Goal: Information Seeking & Learning: Learn about a topic

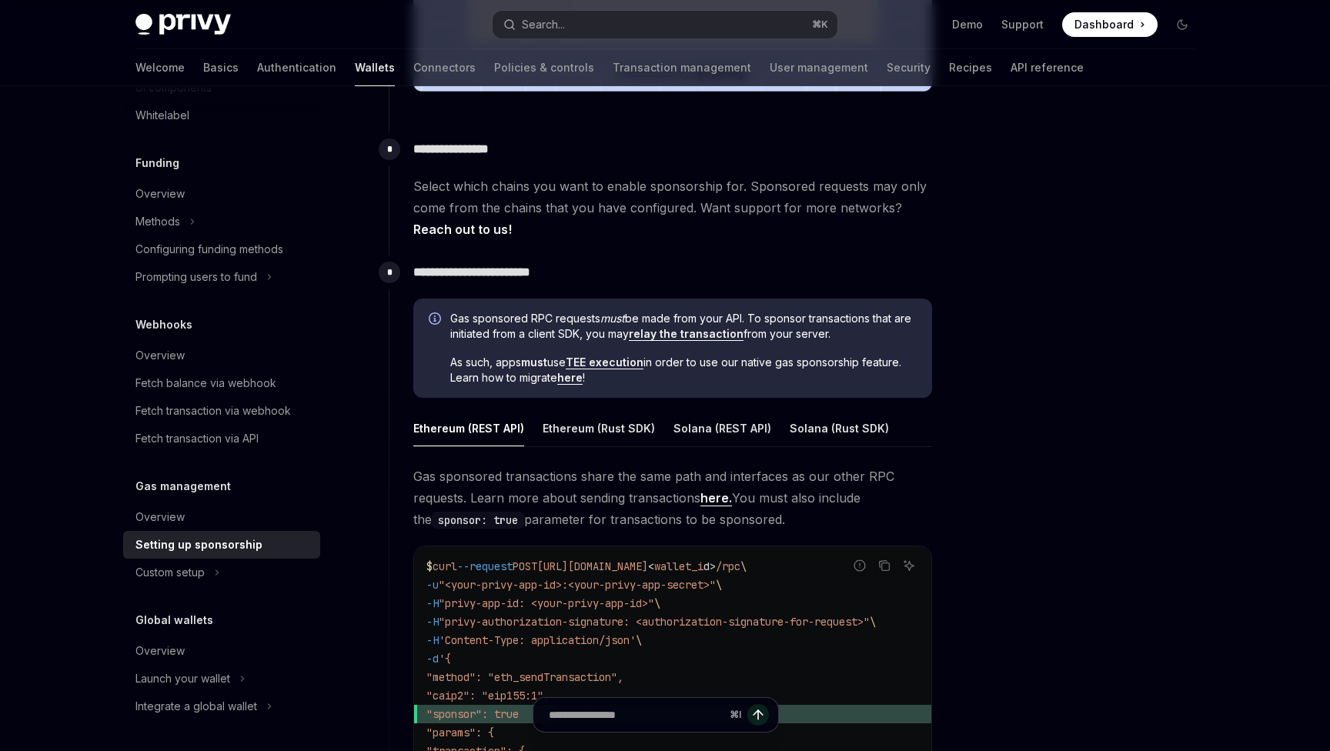
scroll to position [673, 0]
drag, startPoint x: 451, startPoint y: 321, endPoint x: 843, endPoint y: 340, distance: 392.2
click at [843, 341] on span "Gas sponsored RPC requests must be made from your API. To sponsor transactions …" at bounding box center [683, 326] width 466 height 31
click at [800, 359] on span "As such, apps must use TEE execution in order to use our native gas sponsorship…" at bounding box center [683, 370] width 466 height 31
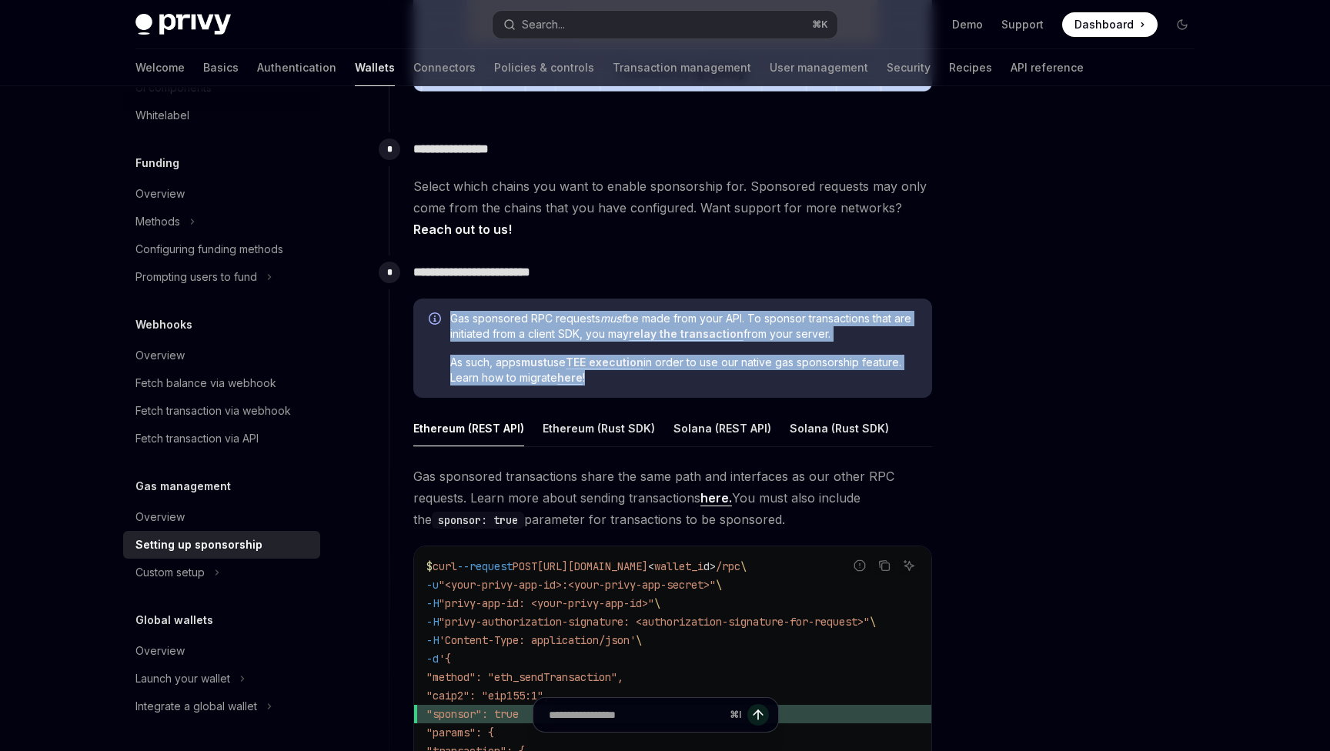
drag, startPoint x: 670, startPoint y: 385, endPoint x: 438, endPoint y: 324, distance: 240.3
click at [438, 324] on div "Gas sponsored RPC requests must be made from your API. To sponsor transactions …" at bounding box center [672, 349] width 519 height 100
copy div "Gas sponsored RPC requests must be made from your API. To sponsor transactions …"
click at [615, 380] on span "As such, apps must use TEE execution in order to use our native gas sponsorship…" at bounding box center [683, 370] width 466 height 31
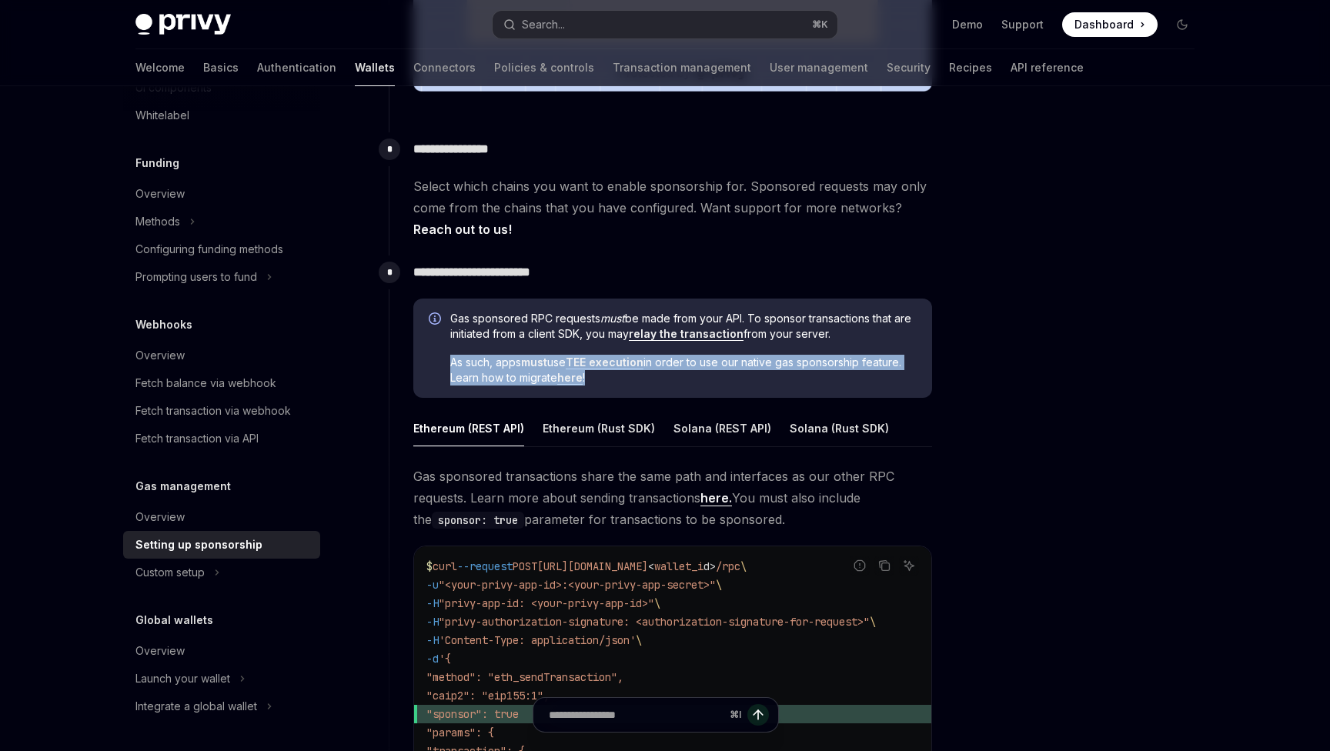
drag, startPoint x: 615, startPoint y: 380, endPoint x: 479, endPoint y: 346, distance: 140.6
click at [478, 346] on div "Gas sponsored RPC requests must be made from your API. To sponsor transactions …" at bounding box center [683, 348] width 466 height 75
click at [479, 346] on div "Gas sponsored RPC requests must be made from your API. To sponsor transactions …" at bounding box center [683, 348] width 466 height 75
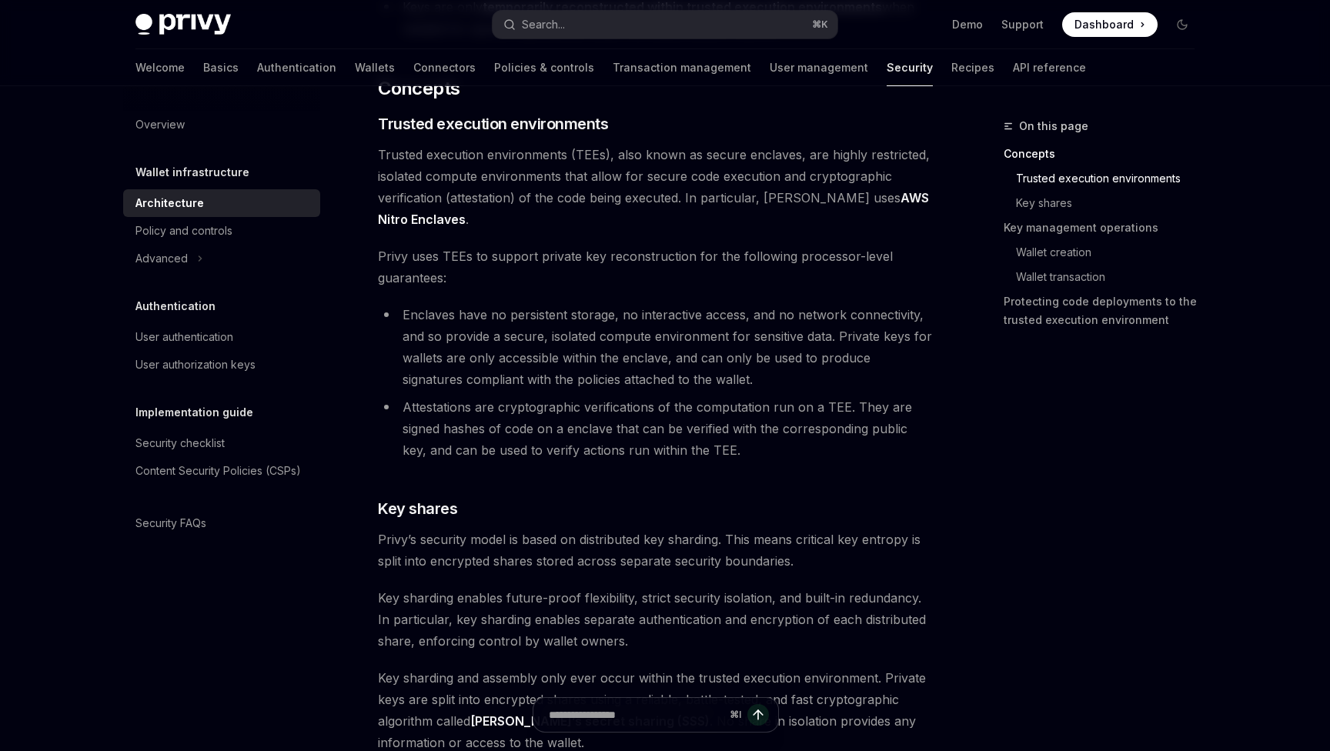
scroll to position [308, 0]
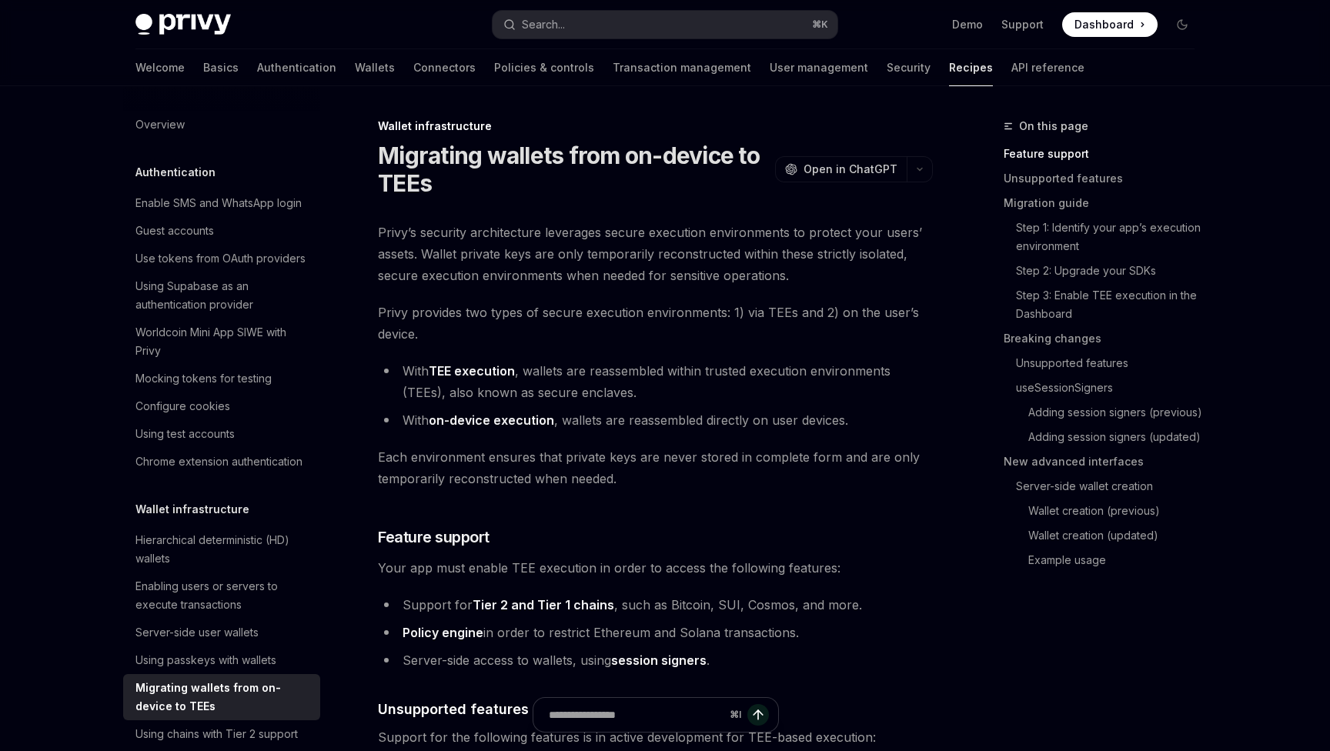
drag, startPoint x: 383, startPoint y: 232, endPoint x: 498, endPoint y: 248, distance: 115.7
click at [471, 243] on span "Privy’s security architecture leverages secure execution environments to protec…" at bounding box center [655, 254] width 555 height 65
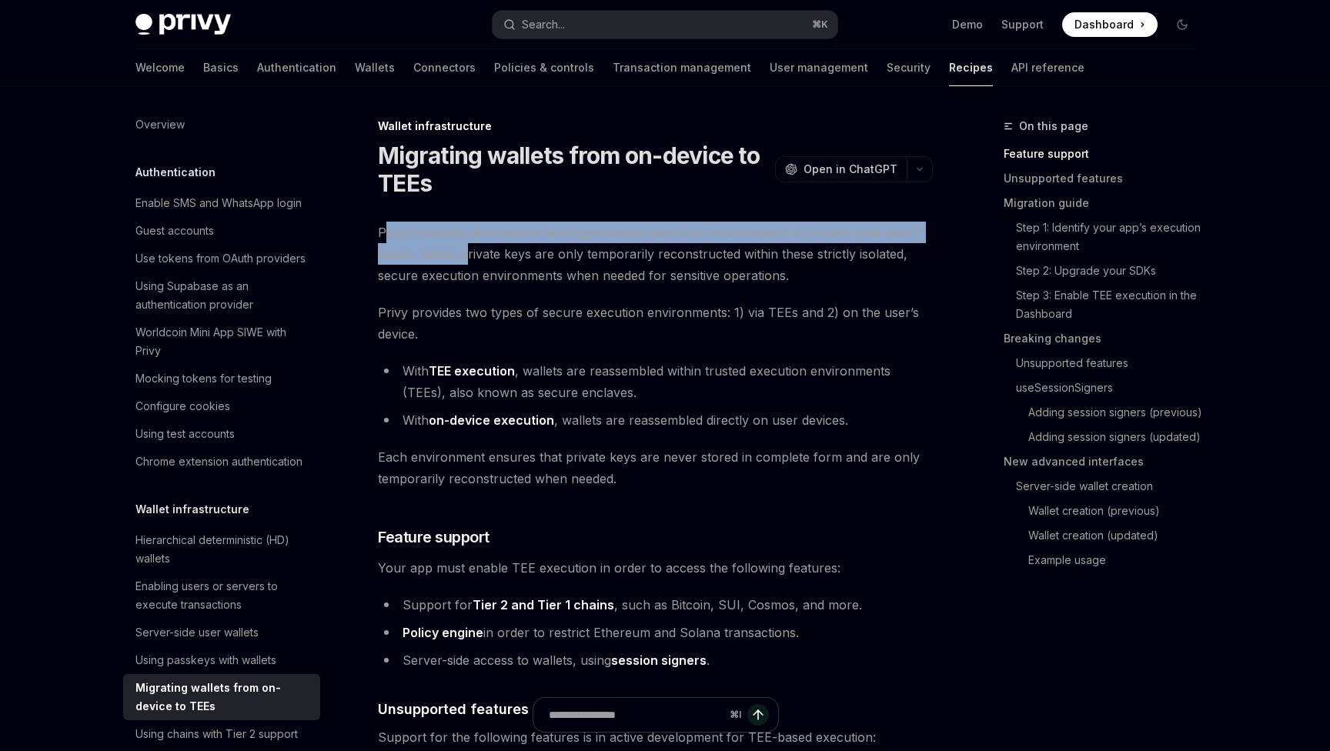
click at [554, 247] on span "Privy’s security architecture leverages secure execution environments to protec…" at bounding box center [655, 254] width 555 height 65
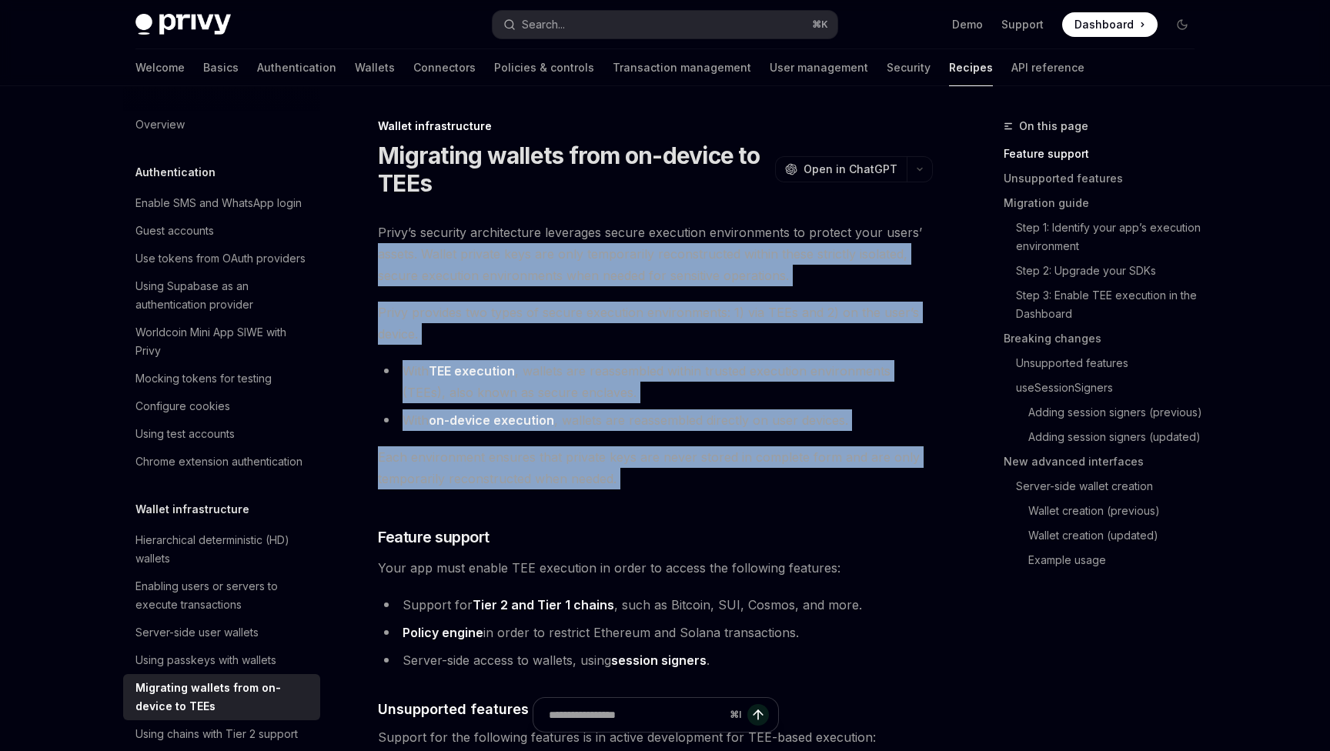
drag, startPoint x: 375, startPoint y: 244, endPoint x: 683, endPoint y: 492, distance: 395.8
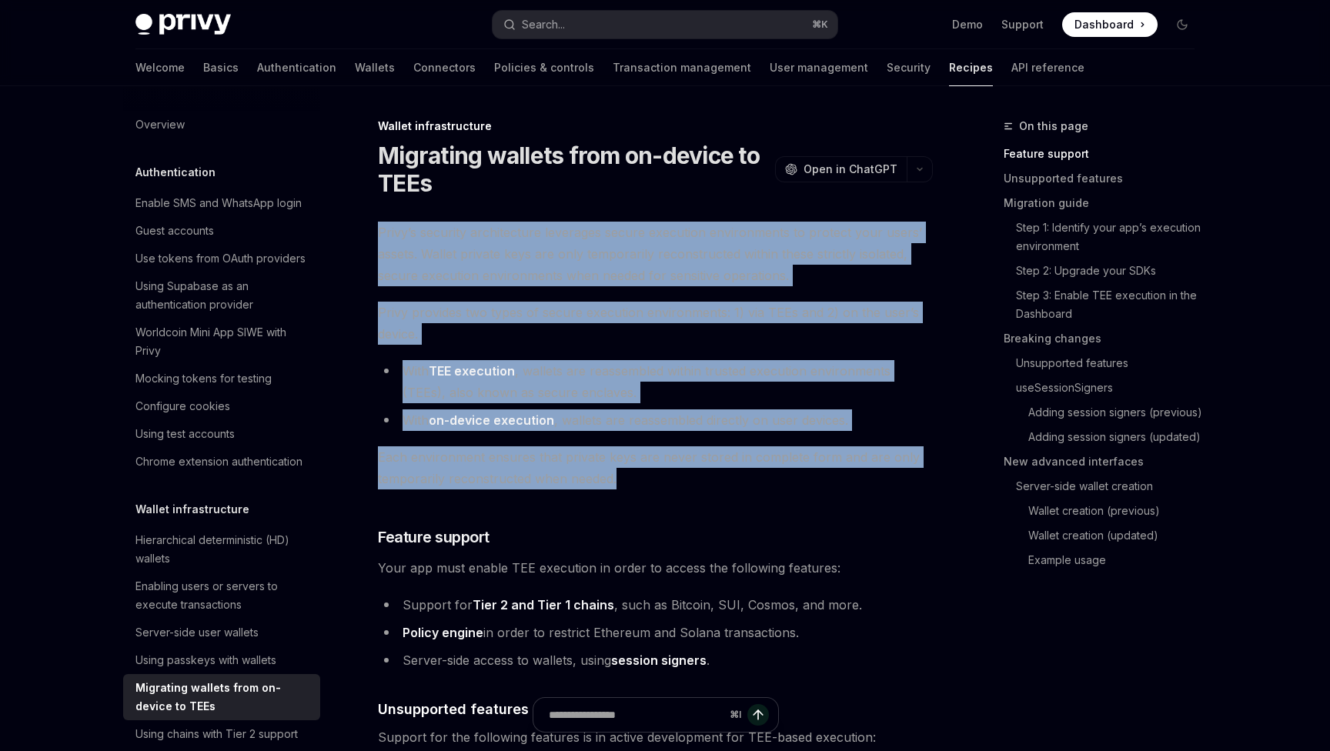
drag, startPoint x: 675, startPoint y: 478, endPoint x: 372, endPoint y: 229, distance: 392.6
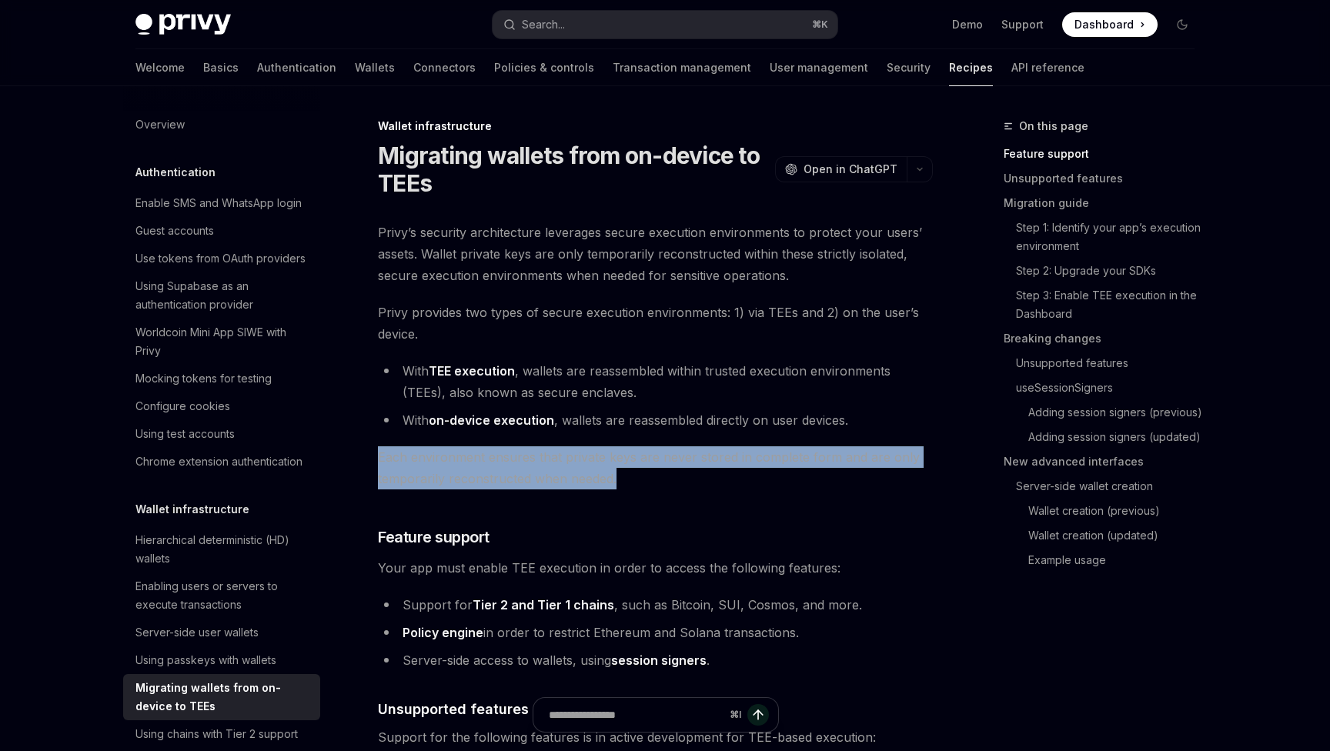
drag, startPoint x: 632, startPoint y: 482, endPoint x: 392, endPoint y: 439, distance: 243.8
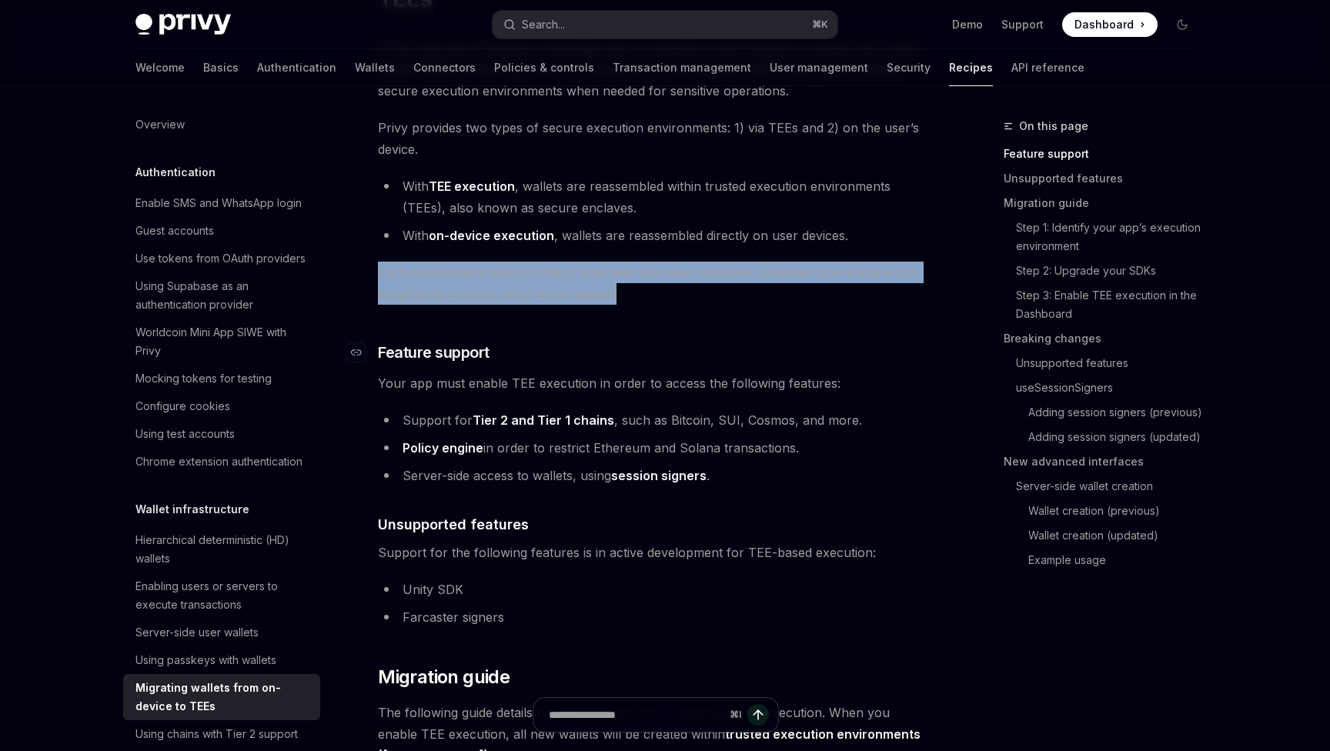
scroll to position [195, 0]
